Goal: Task Accomplishment & Management: Use online tool/utility

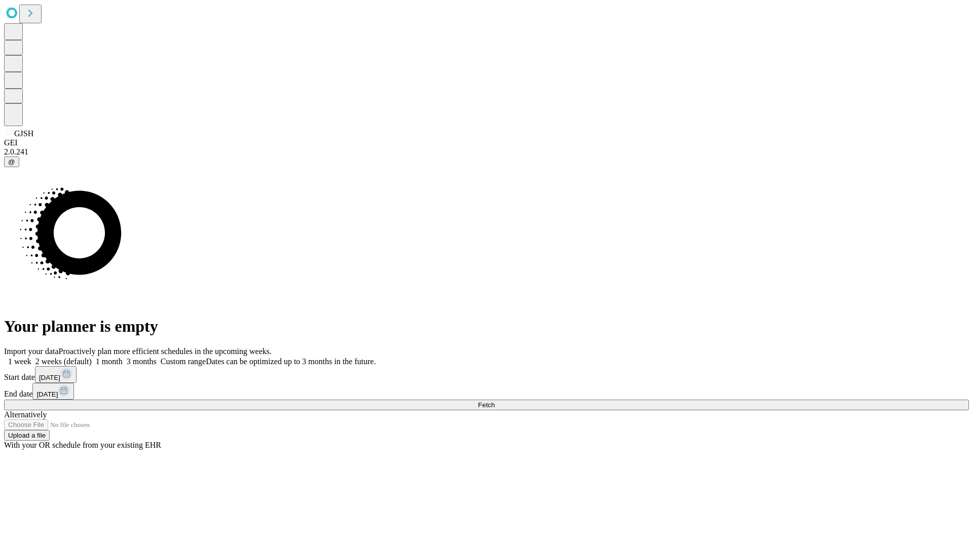
click at [495, 401] on span "Fetch" at bounding box center [486, 405] width 17 height 8
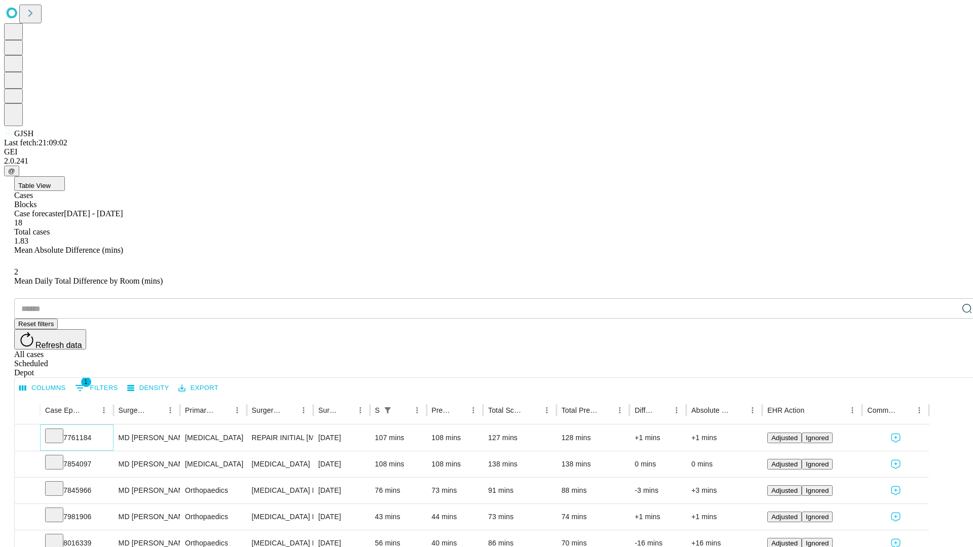
click at [59, 430] on icon at bounding box center [54, 435] width 10 height 10
